Goal: Book appointment/travel/reservation

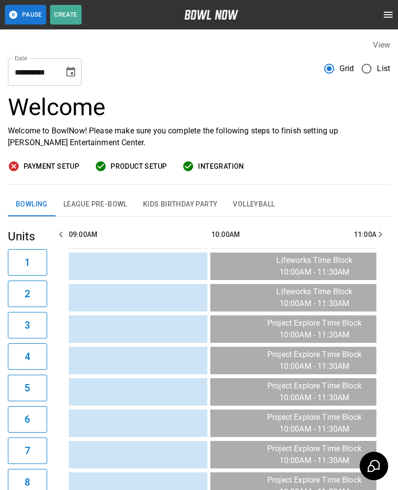
click at [71, 70] on icon "Choose date, selected date is Sep 22, 2025" at bounding box center [70, 72] width 9 height 10
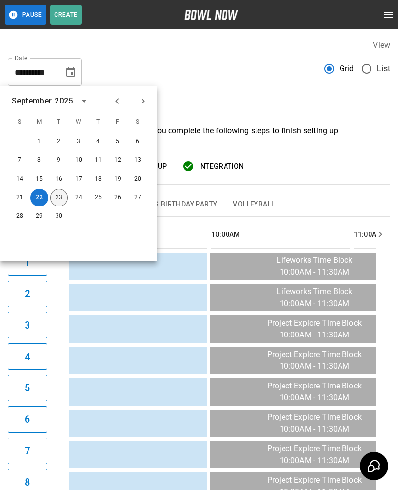
click at [60, 196] on button "23" at bounding box center [59, 198] width 18 height 18
type input "**********"
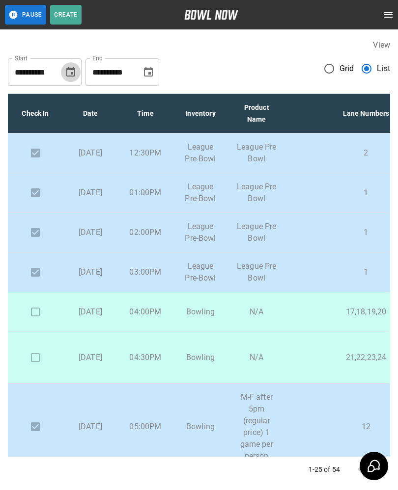
click at [65, 77] on icon "Choose date, selected date is Sep 22, 2025" at bounding box center [71, 72] width 12 height 12
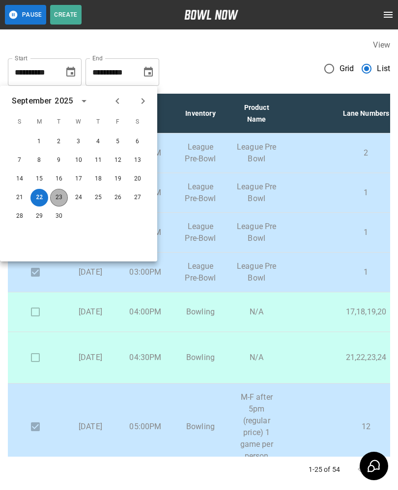
click at [58, 201] on button "23" at bounding box center [59, 198] width 18 height 18
type input "**********"
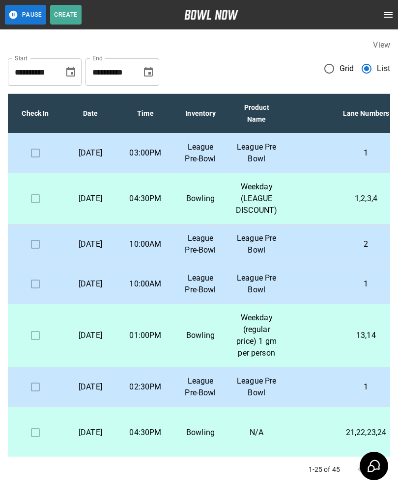
click at [312, 153] on p "1" at bounding box center [366, 153] width 146 height 12
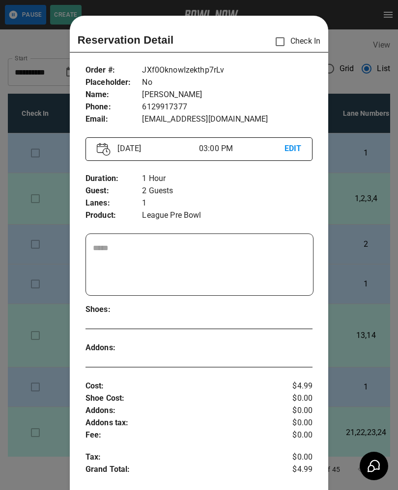
scroll to position [16, 0]
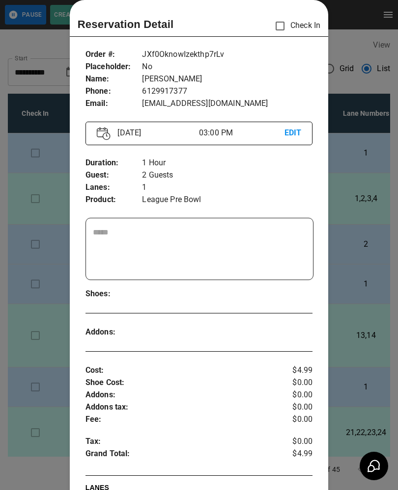
click at [350, 195] on div at bounding box center [199, 245] width 398 height 490
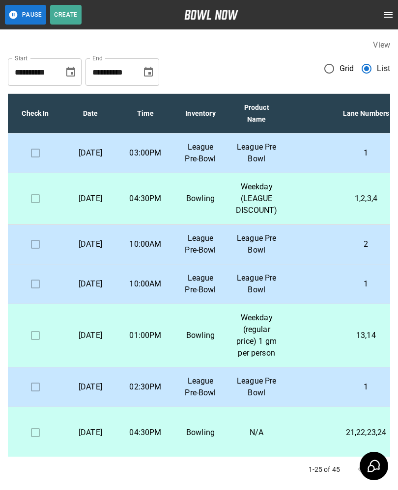
click at [332, 265] on td "2" at bounding box center [366, 245] width 162 height 40
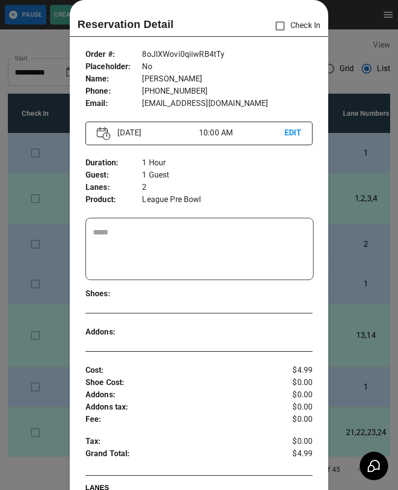
click at [366, 308] on div at bounding box center [199, 245] width 398 height 490
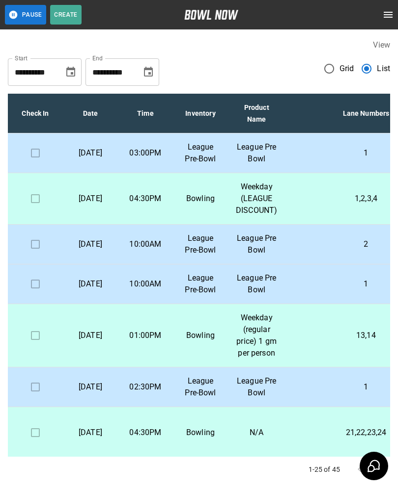
click at [321, 290] on p "1" at bounding box center [366, 284] width 146 height 12
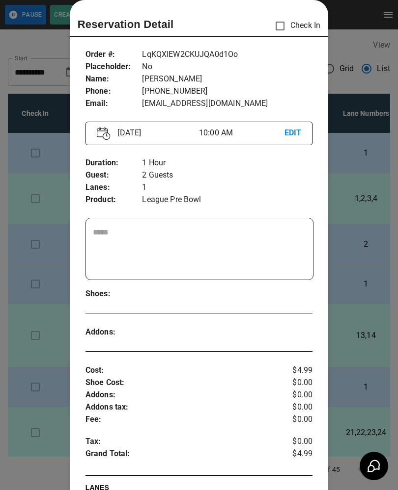
click at [371, 324] on div at bounding box center [199, 245] width 398 height 490
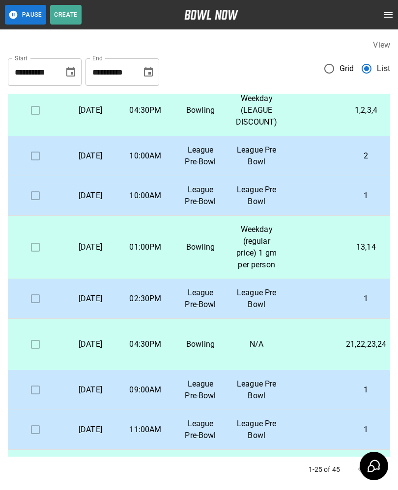
scroll to position [89, 0]
click at [360, 304] on p "1" at bounding box center [366, 299] width 146 height 12
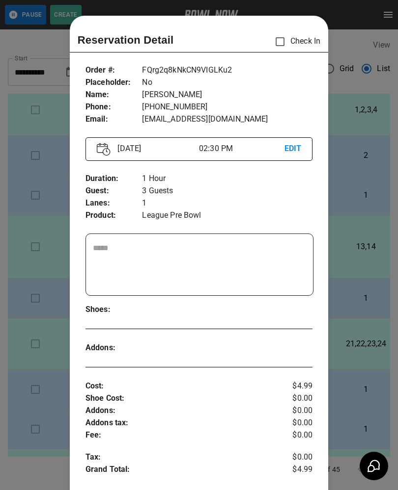
scroll to position [16, 0]
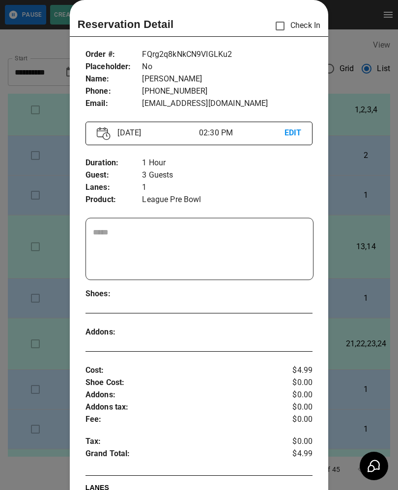
click at [353, 345] on div at bounding box center [199, 245] width 398 height 490
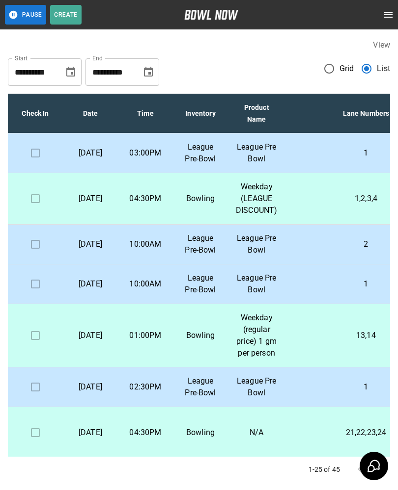
scroll to position [0, 0]
